Goal: Task Accomplishment & Management: Complete application form

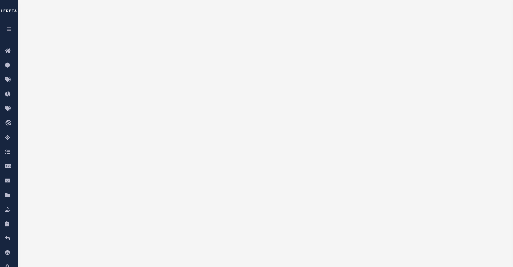
scroll to position [61, 0]
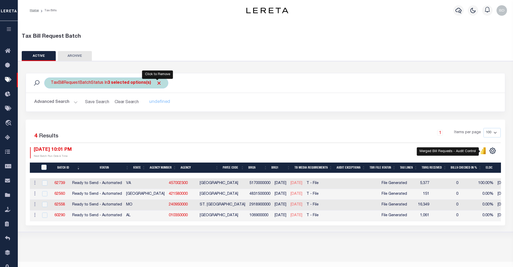
click at [157, 84] on span "Click to Remove" at bounding box center [158, 82] width 5 height 5
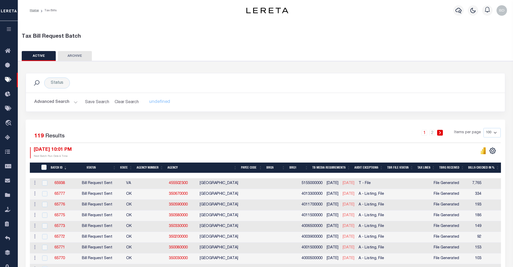
click at [73, 101] on button "Advanced Search" at bounding box center [55, 102] width 43 height 10
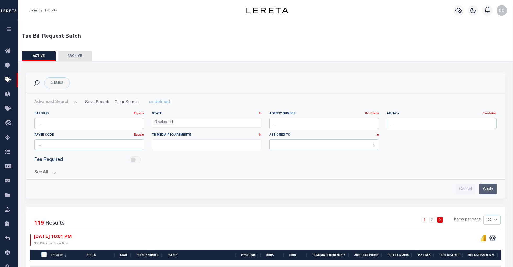
click at [53, 173] on button "See All" at bounding box center [265, 172] width 462 height 5
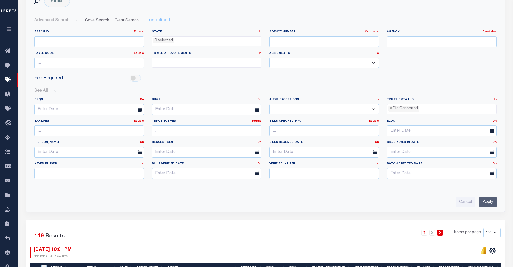
scroll to position [105, 0]
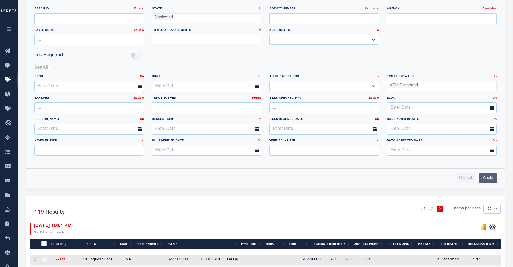
click at [374, 87] on select "Yes No" at bounding box center [324, 86] width 110 height 10
select select "true"
click at [269, 82] on select "Yes No" at bounding box center [324, 86] width 110 height 10
click at [482, 179] on input "Apply" at bounding box center [488, 178] width 17 height 11
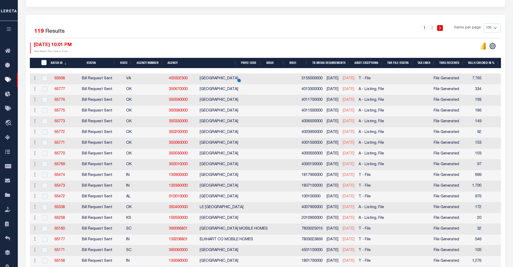
scroll to position [10, 0]
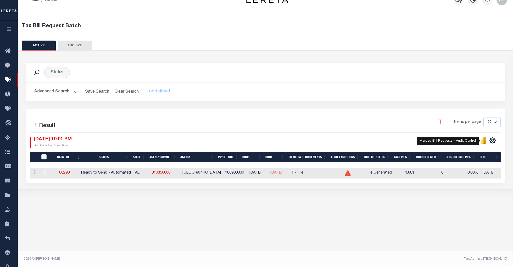
click at [481, 143] on icon "" at bounding box center [483, 140] width 6 height 7
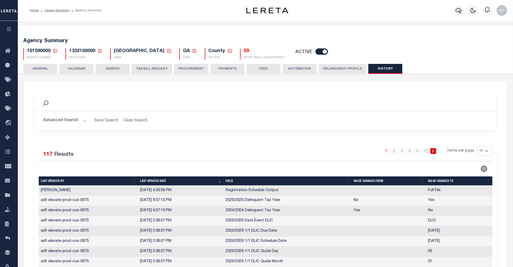
click at [53, 51] on icon at bounding box center [55, 51] width 4 height 4
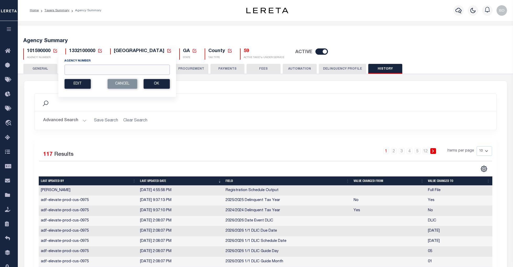
click at [74, 71] on input "Agency Number" at bounding box center [116, 70] width 105 height 10
type input "350498801"
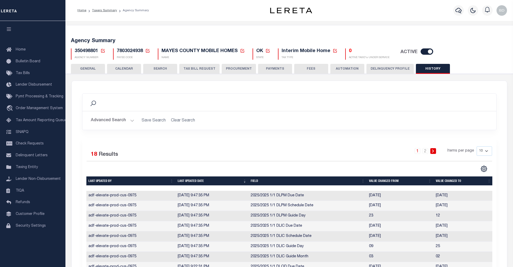
click at [200, 68] on button "TAX BILL REQUEST" at bounding box center [199, 69] width 40 height 10
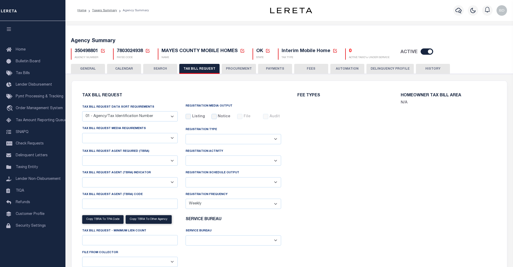
select select "27"
checkbox input "false"
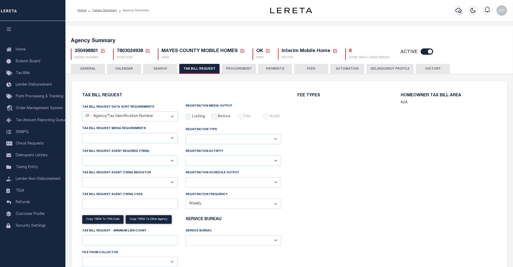
select select "20"
select select "false"
select select
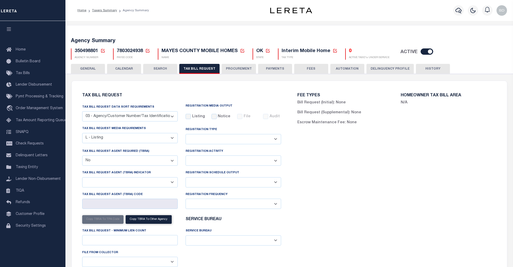
click at [172, 138] on select "A - Listing, File B - Blank Disk E - Notice, Listing F - Form G - Survey L - Li…" at bounding box center [130, 138] width 96 height 10
select select "22"
click at [82, 133] on select "A - Listing, File B - Blank Disk E - Notice, Listing F - Form G - Survey L - Li…" at bounding box center [130, 138] width 96 height 10
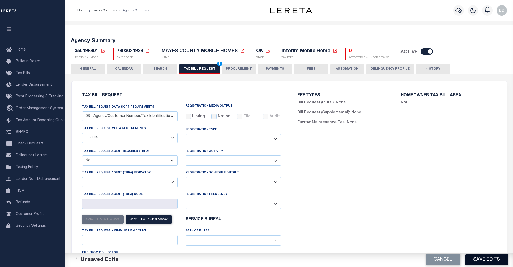
click at [485, 261] on button "Save Edits" at bounding box center [486, 259] width 42 height 11
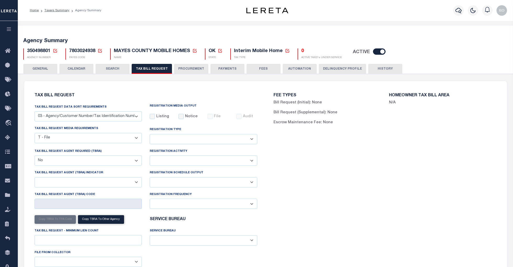
click at [53, 51] on icon at bounding box center [55, 51] width 4 height 4
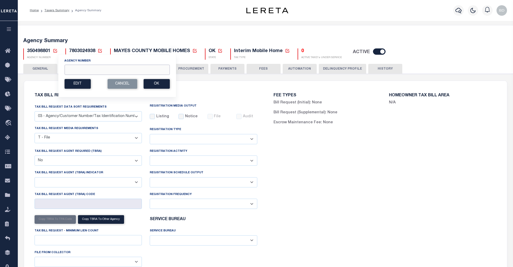
click at [76, 70] on input "Agency Number" at bounding box center [116, 70] width 105 height 10
type input "210810102"
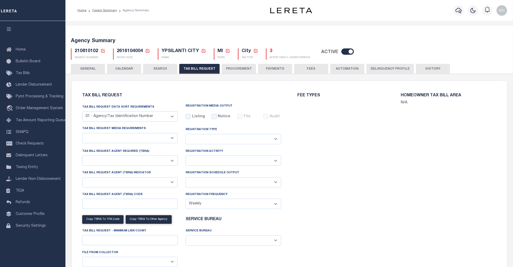
checkbox input "false"
select select "22"
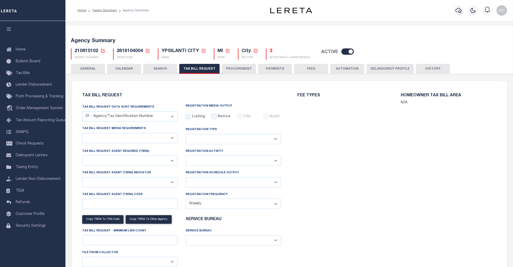
select select "true"
select select "13"
type input "01235"
select select
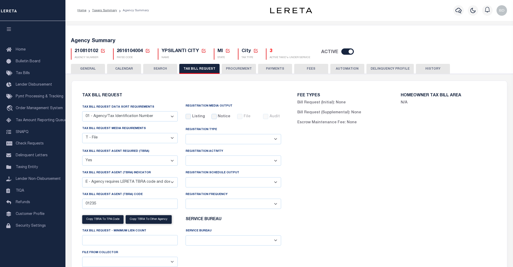
click at [101, 51] on icon at bounding box center [103, 50] width 5 height 5
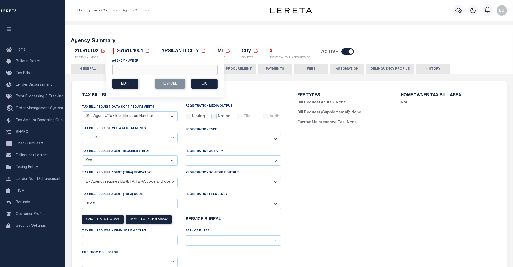
click at [120, 70] on input "Agency Number" at bounding box center [164, 70] width 105 height 10
type input "210450204"
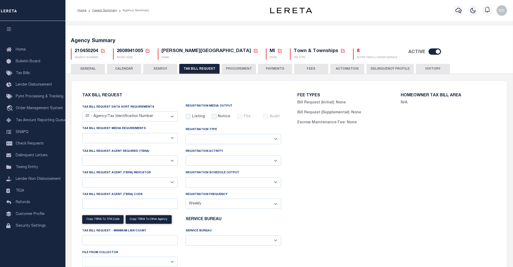
checkbox input "false"
select select "22"
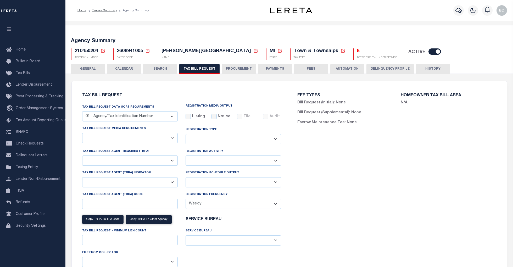
select select "true"
select select "13"
type input "06LER"
select select
